Goal: Task Accomplishment & Management: Manage account settings

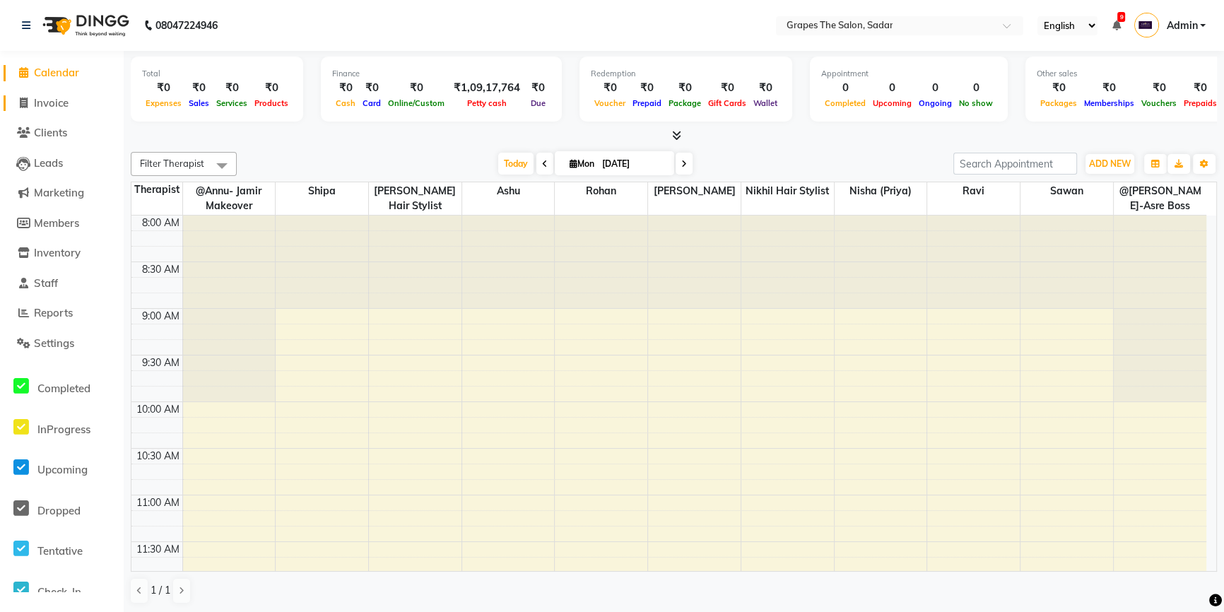
scroll to position [309, 0]
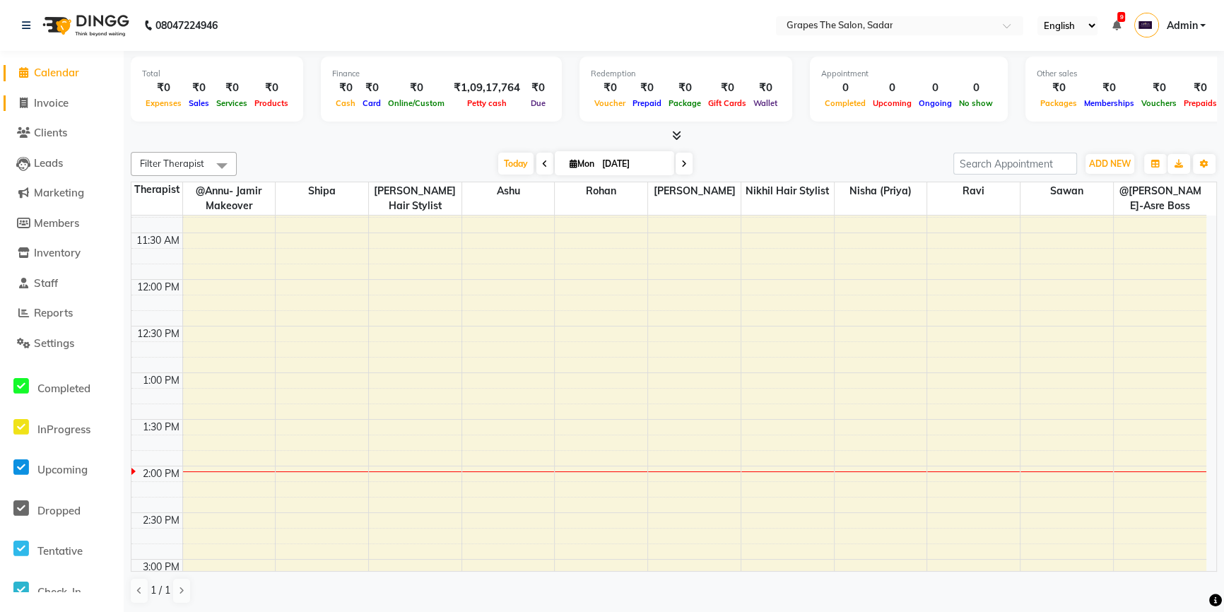
click at [47, 107] on span "Invoice" at bounding box center [51, 102] width 35 height 13
select select "55"
select select "service"
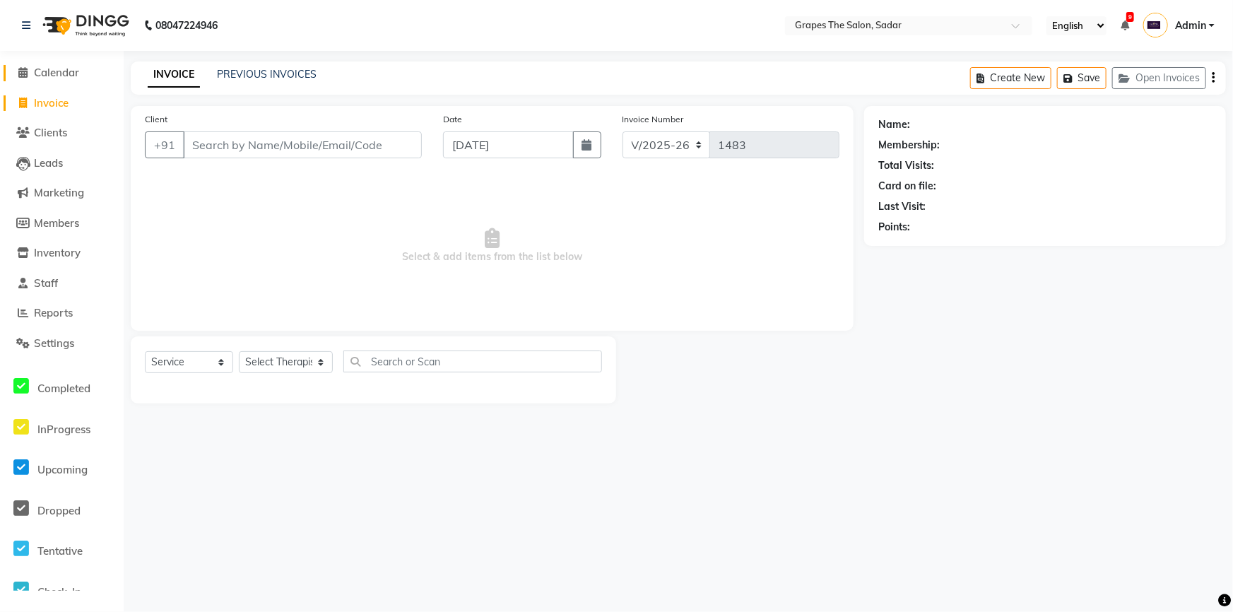
click at [61, 70] on span "Calendar" at bounding box center [56, 72] width 45 height 13
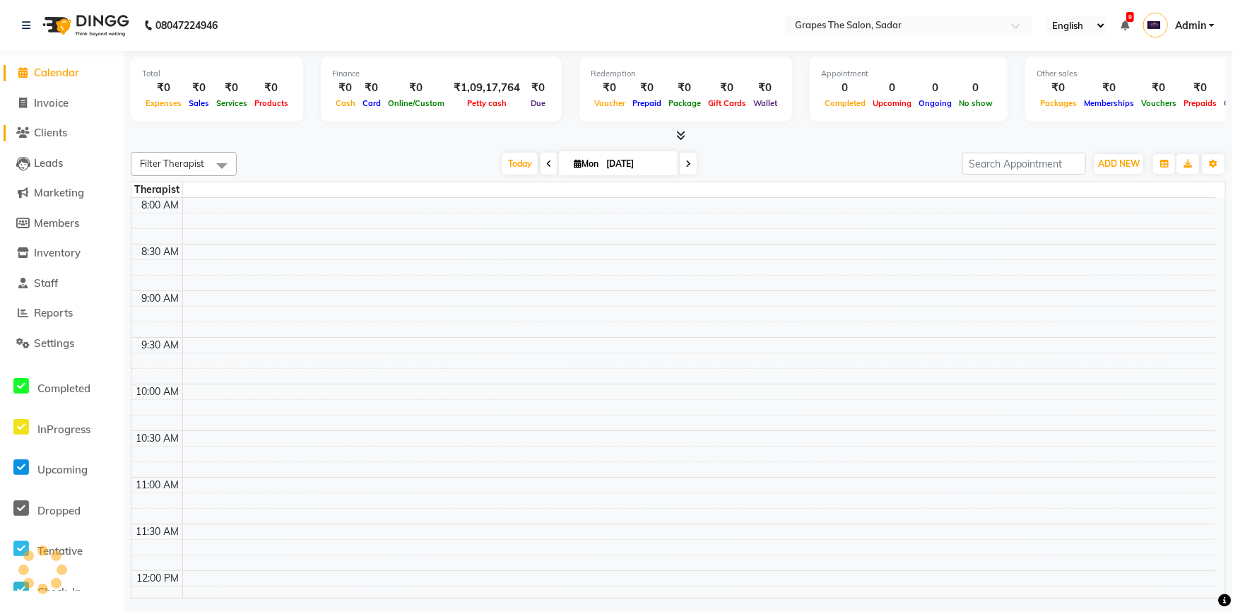
click at [56, 136] on span "Clients" at bounding box center [50, 132] width 33 height 13
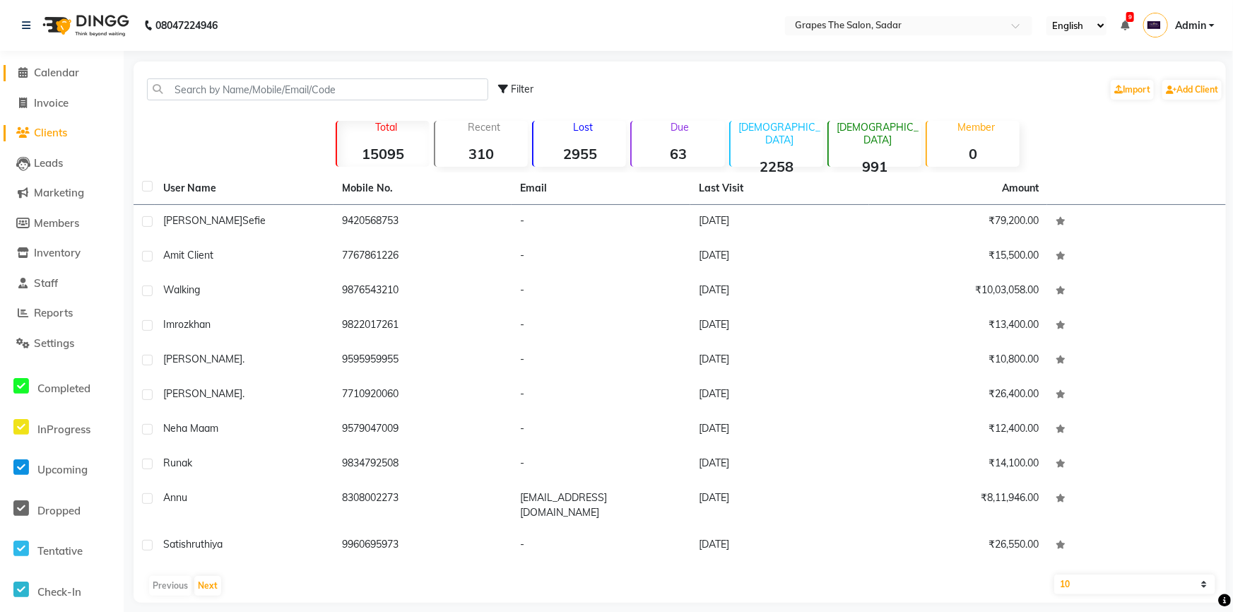
click at [54, 71] on span "Calendar" at bounding box center [56, 72] width 45 height 13
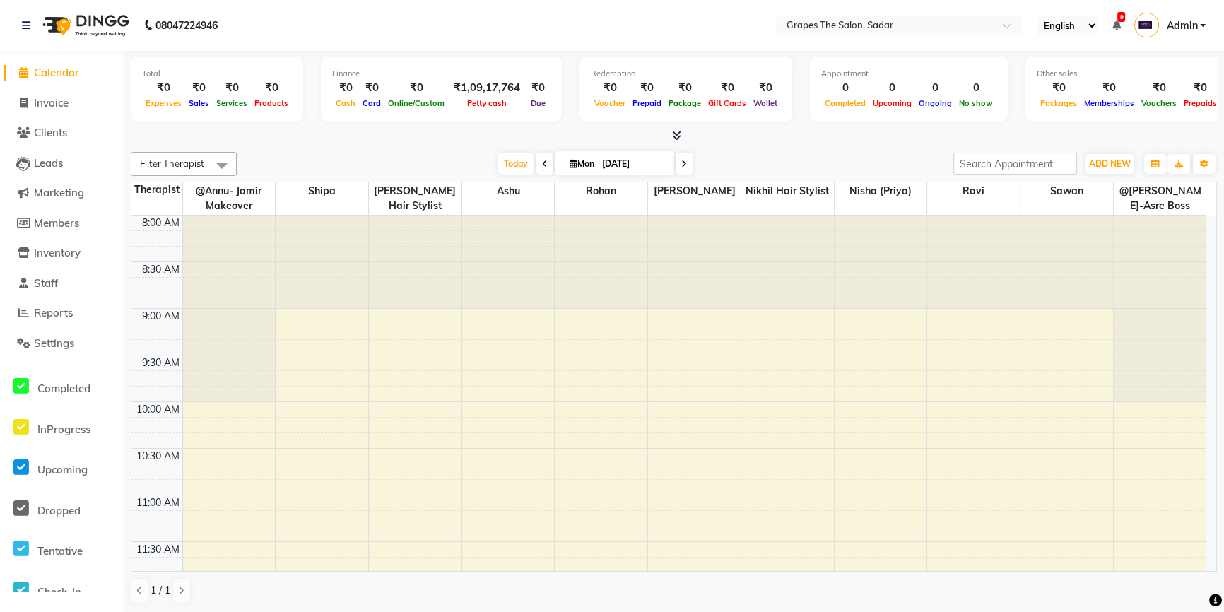
click at [47, 68] on span "Calendar" at bounding box center [56, 72] width 45 height 13
click at [49, 107] on span "Invoice" at bounding box center [51, 102] width 35 height 13
select select "service"
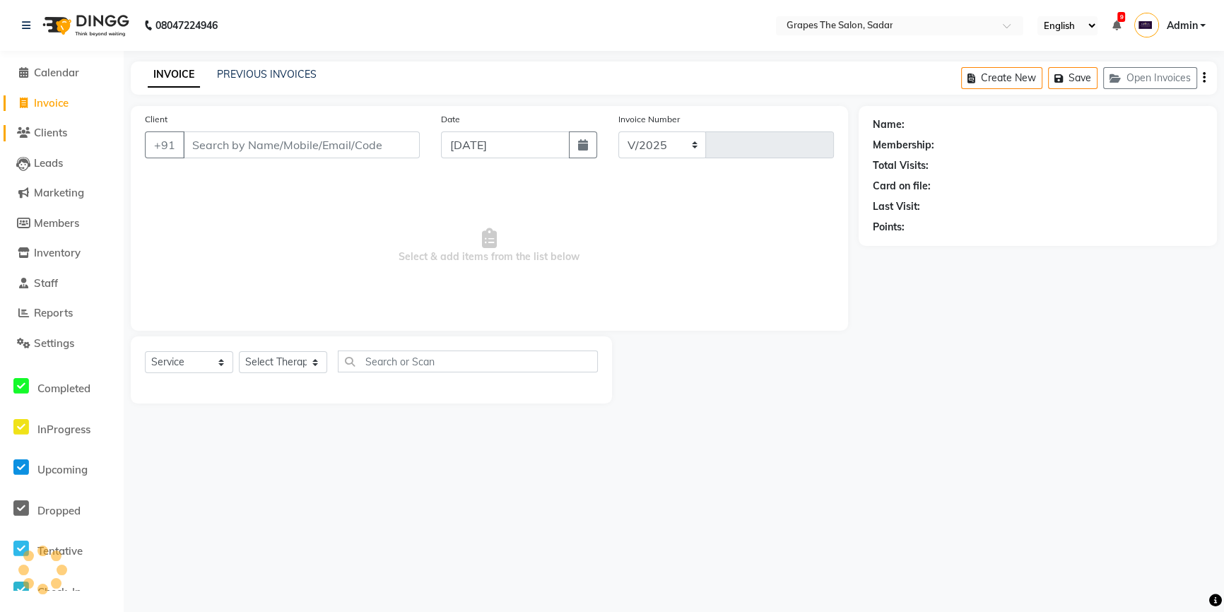
select select "55"
type input "1483"
click at [49, 128] on span "Clients" at bounding box center [50, 132] width 33 height 13
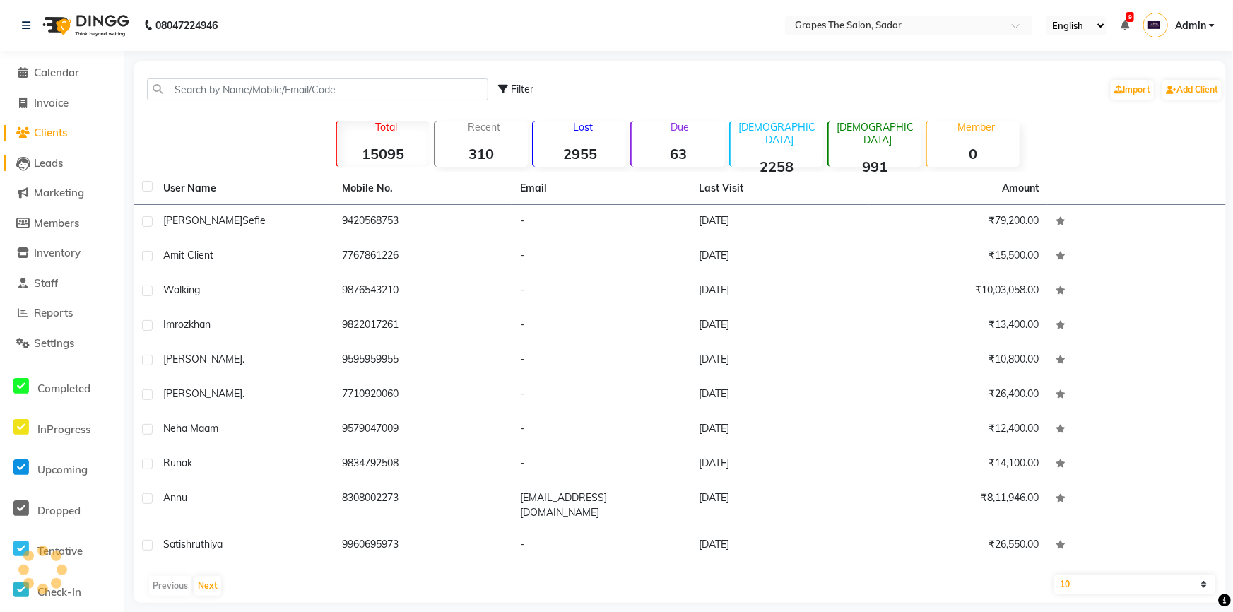
click at [57, 167] on span "Leads" at bounding box center [48, 162] width 29 height 13
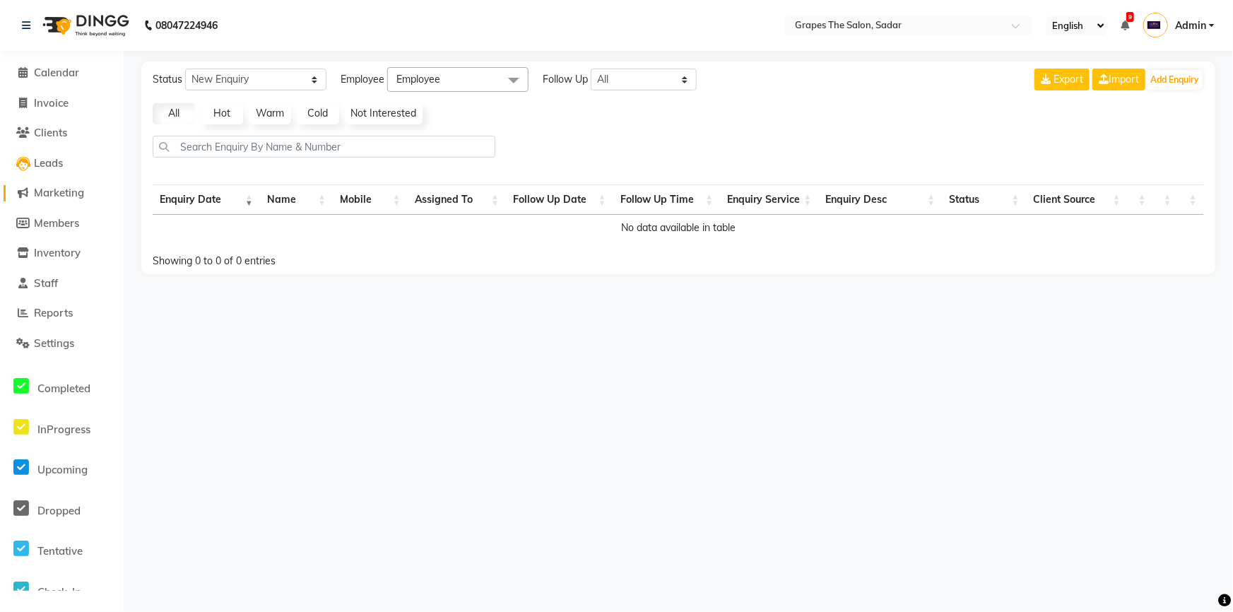
click at [54, 198] on span "Marketing" at bounding box center [59, 192] width 50 height 13
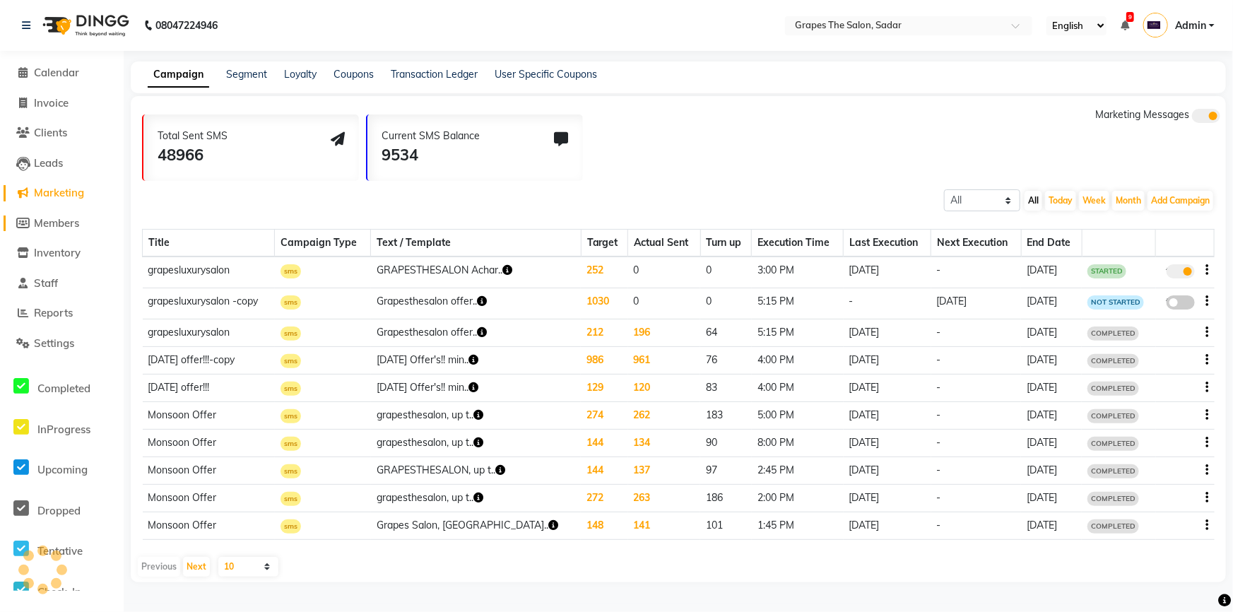
click at [57, 218] on span "Members" at bounding box center [56, 222] width 45 height 13
select select
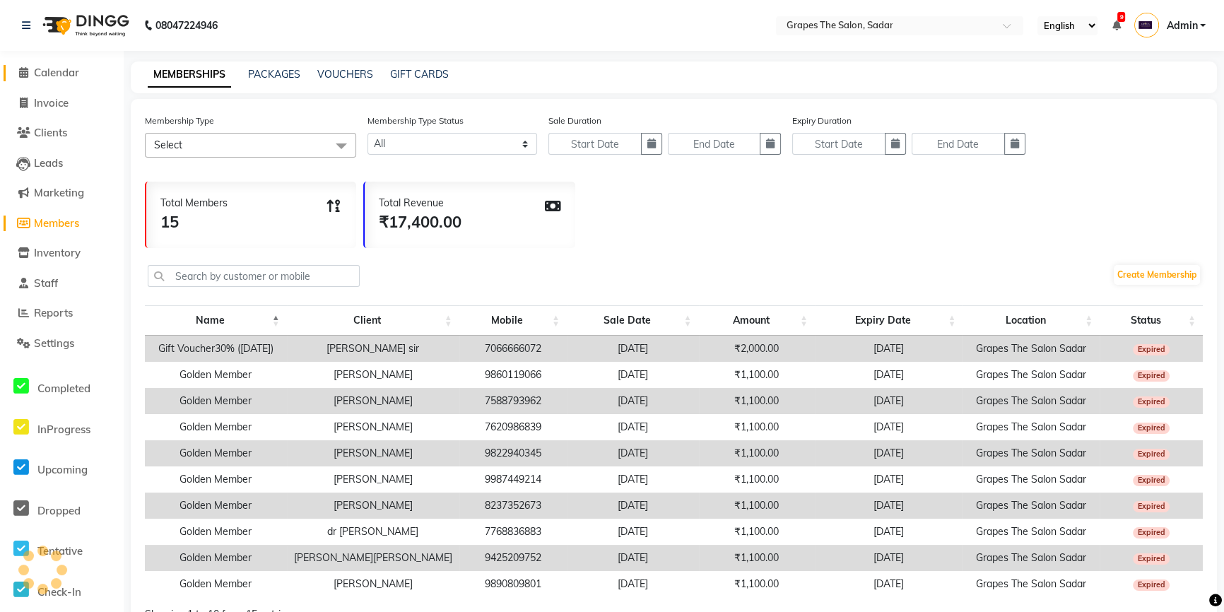
click at [46, 73] on span "Calendar" at bounding box center [56, 72] width 45 height 13
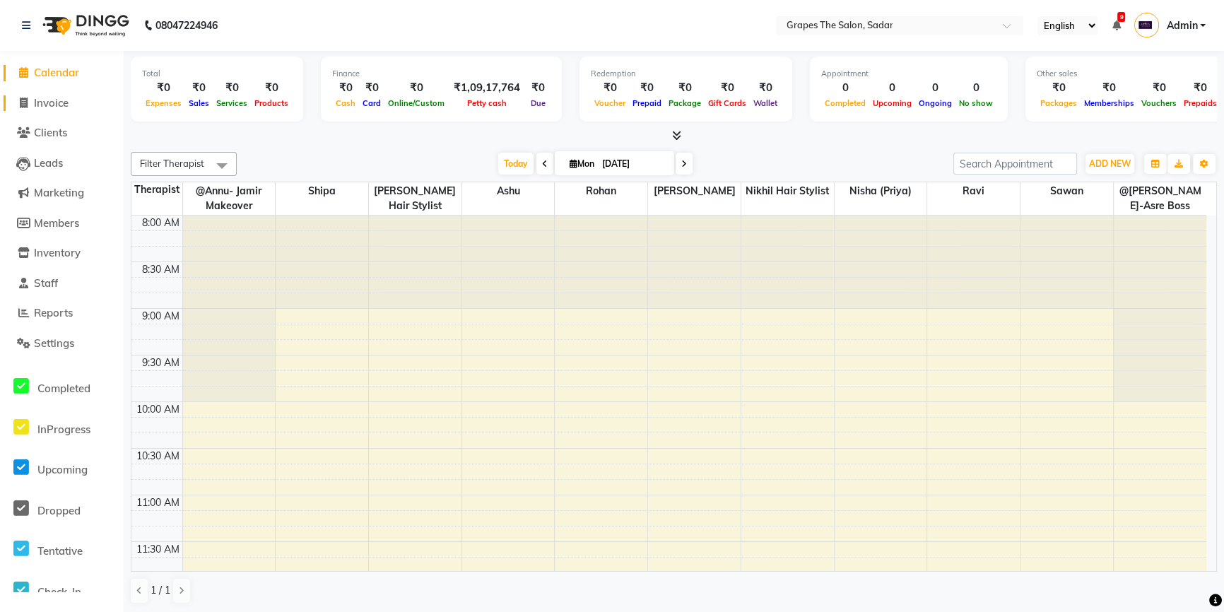
click at [61, 101] on span "Invoice" at bounding box center [51, 102] width 35 height 13
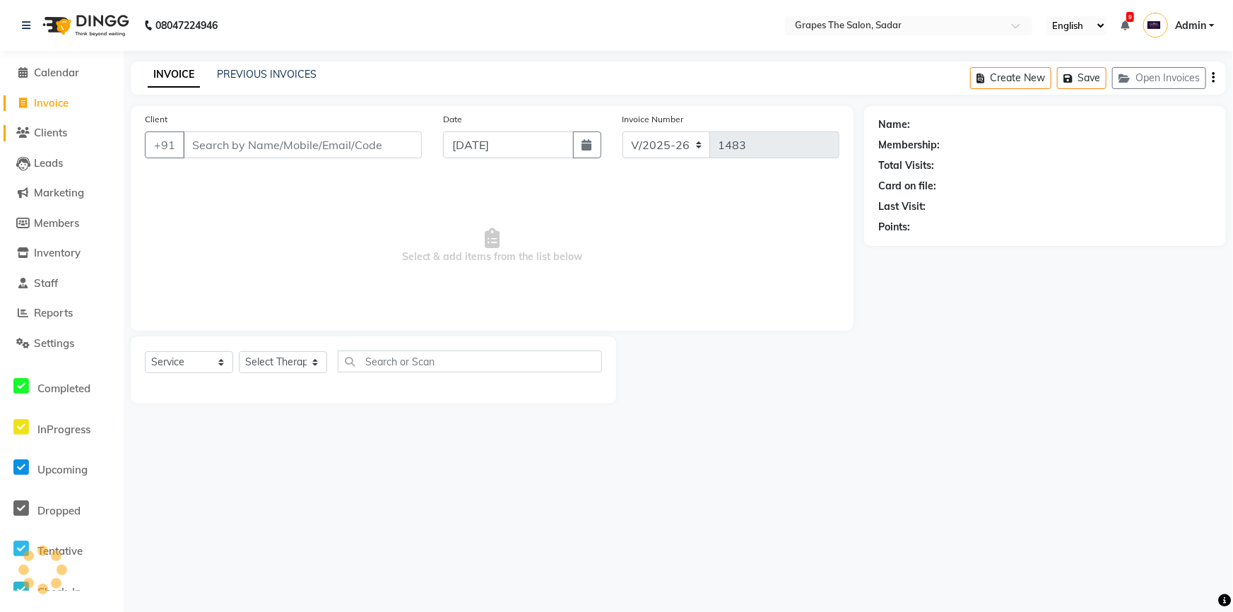
click at [51, 130] on span "Clients" at bounding box center [50, 132] width 33 height 13
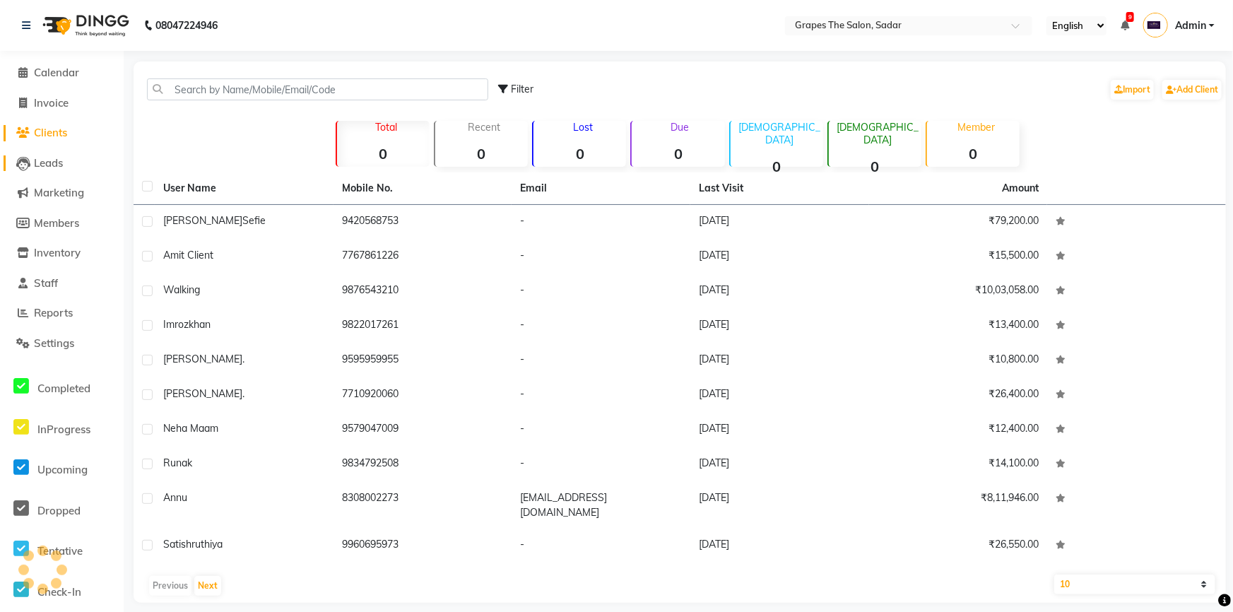
click at [56, 162] on span "Leads" at bounding box center [48, 162] width 29 height 13
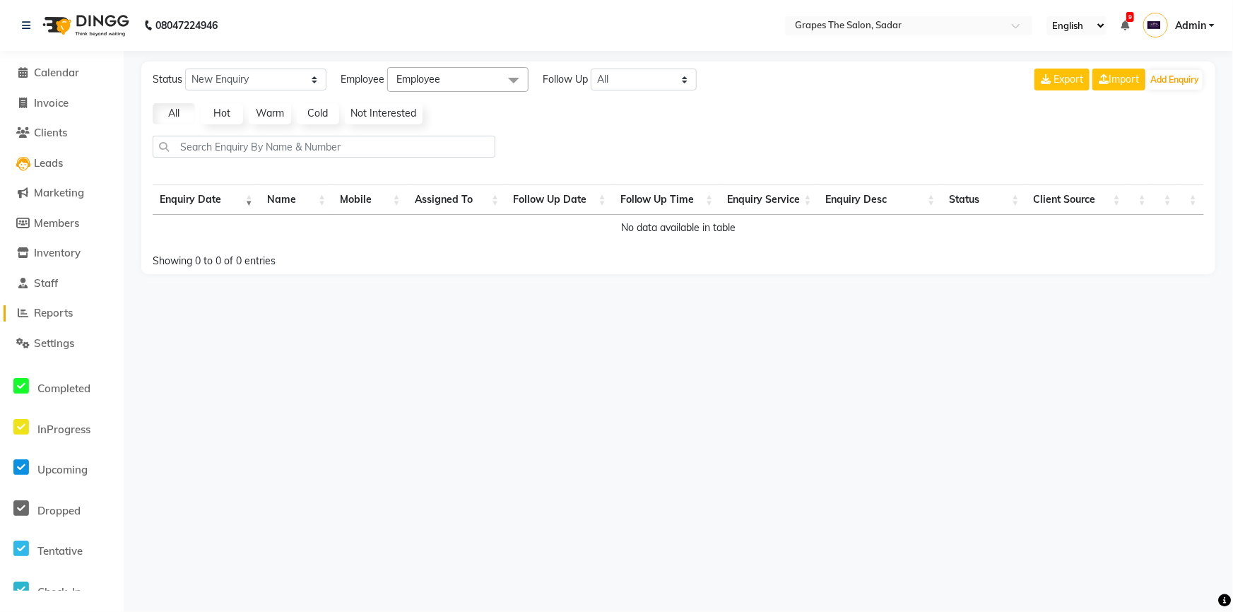
click at [45, 318] on span "Reports" at bounding box center [53, 312] width 39 height 13
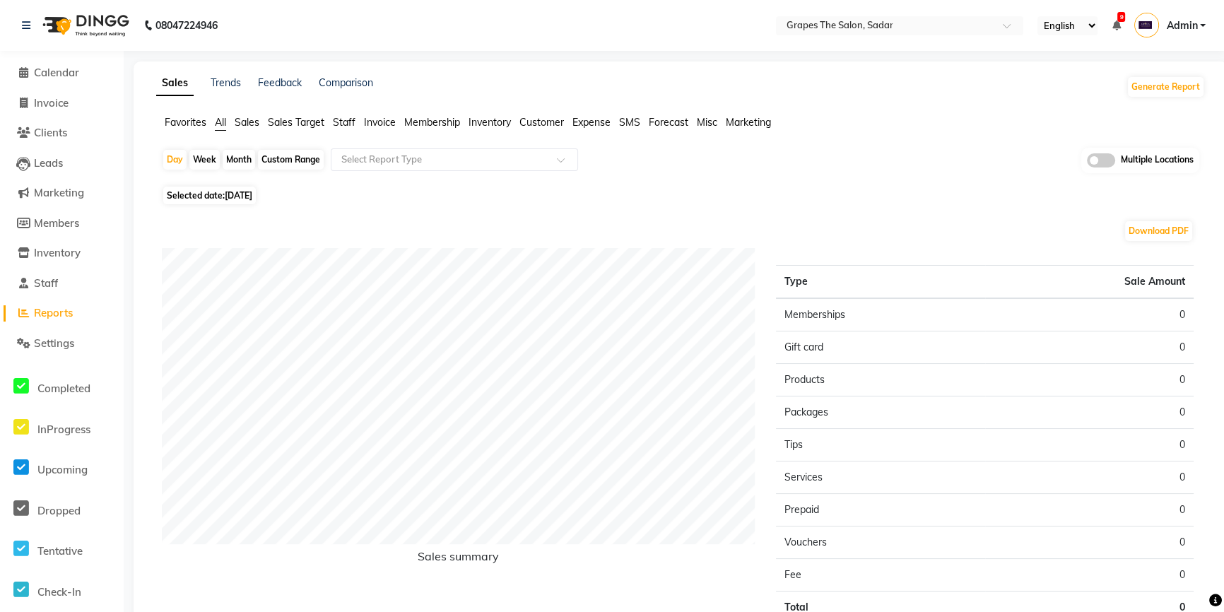
click at [235, 161] on div "Month" at bounding box center [239, 160] width 33 height 20
select select "9"
select select "2025"
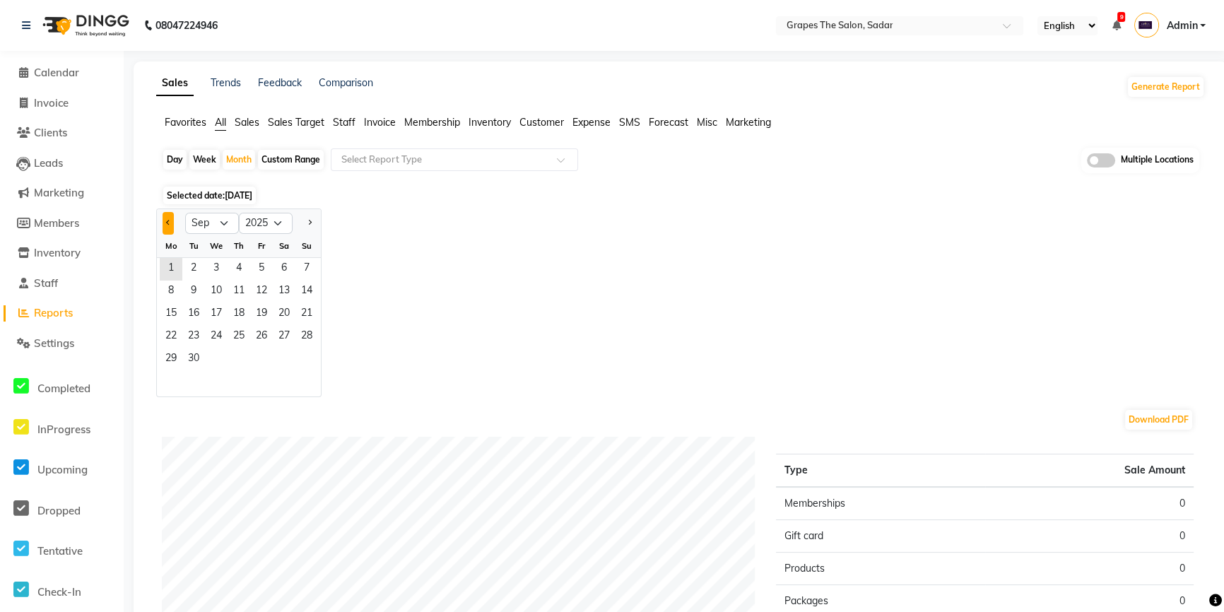
click at [169, 220] on button "Previous month" at bounding box center [168, 223] width 11 height 23
select select "8"
click at [259, 269] on span "1" at bounding box center [261, 269] width 23 height 23
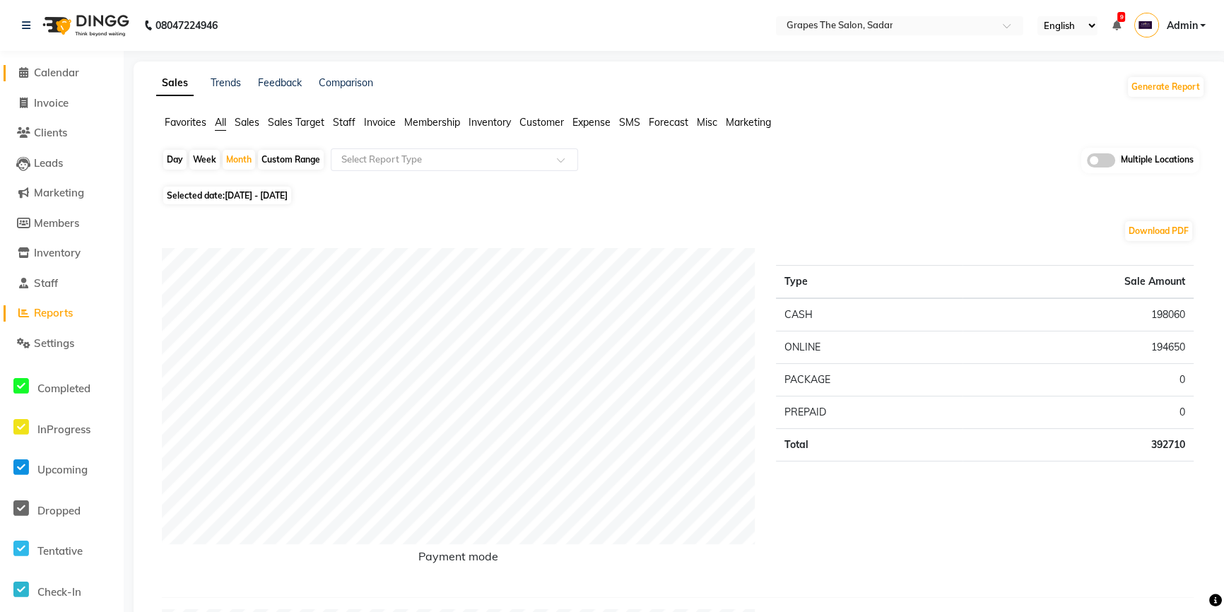
click at [38, 71] on span "Calendar" at bounding box center [56, 72] width 45 height 13
